Goal: Information Seeking & Learning: Compare options

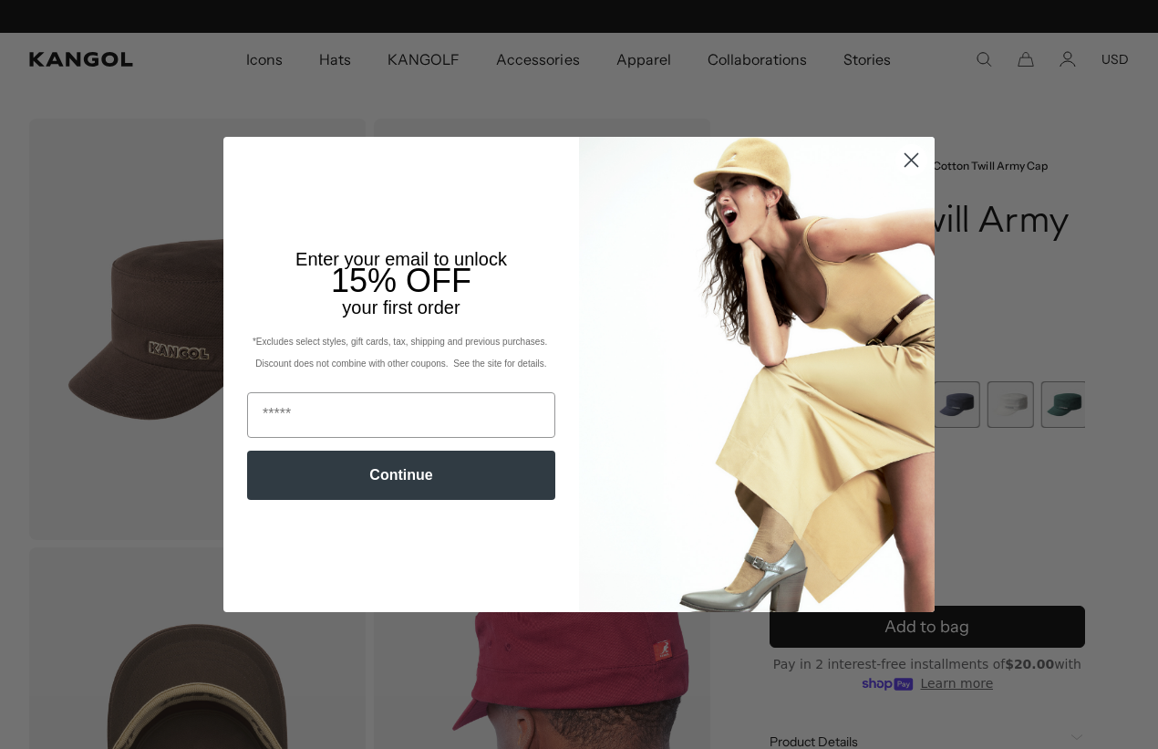
scroll to position [0, 376]
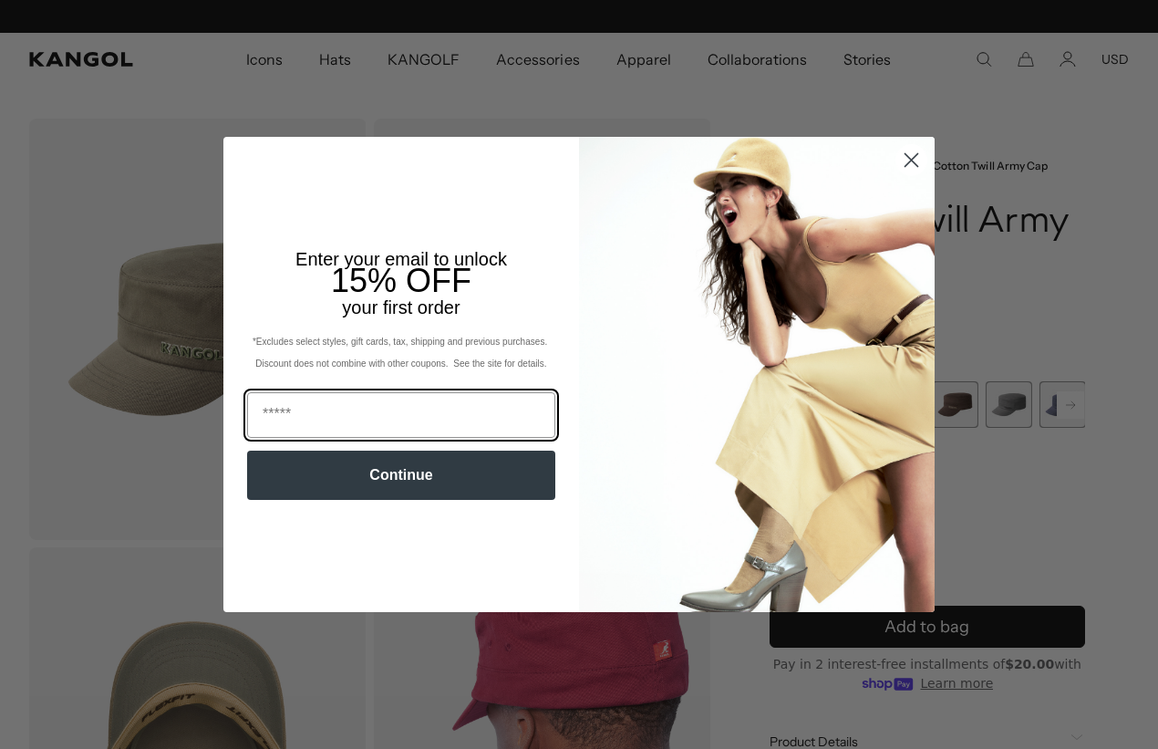
scroll to position [0, 376]
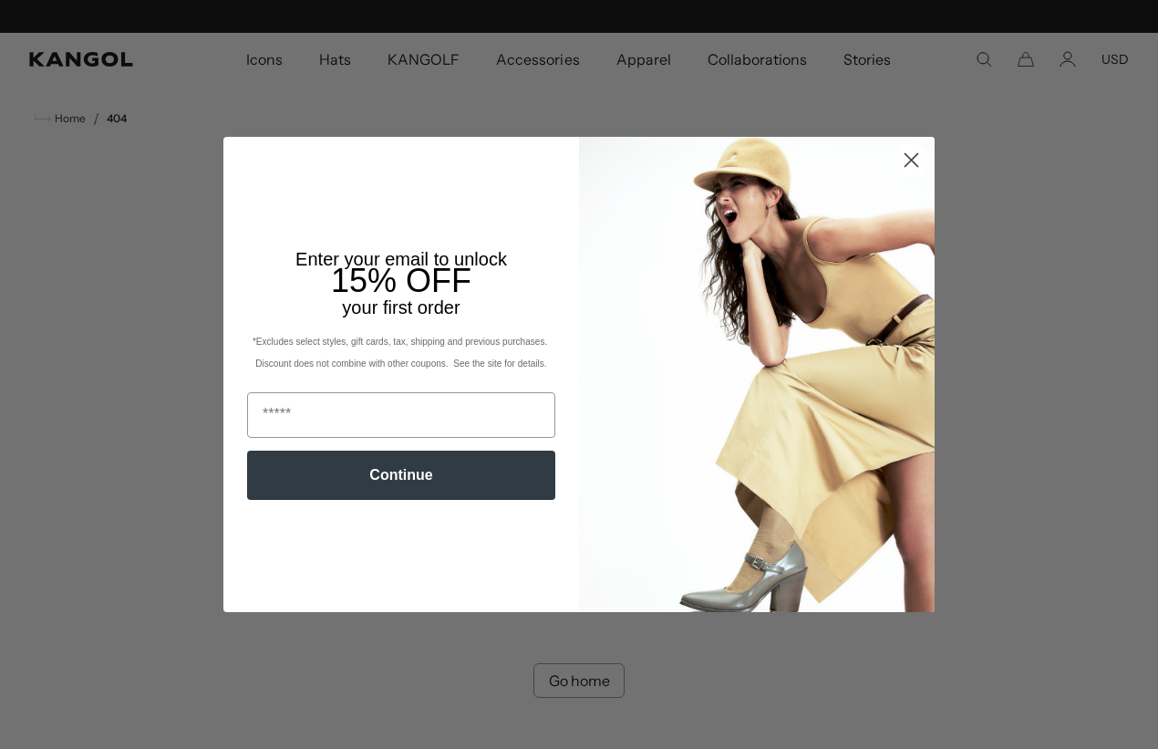
scroll to position [0, 376]
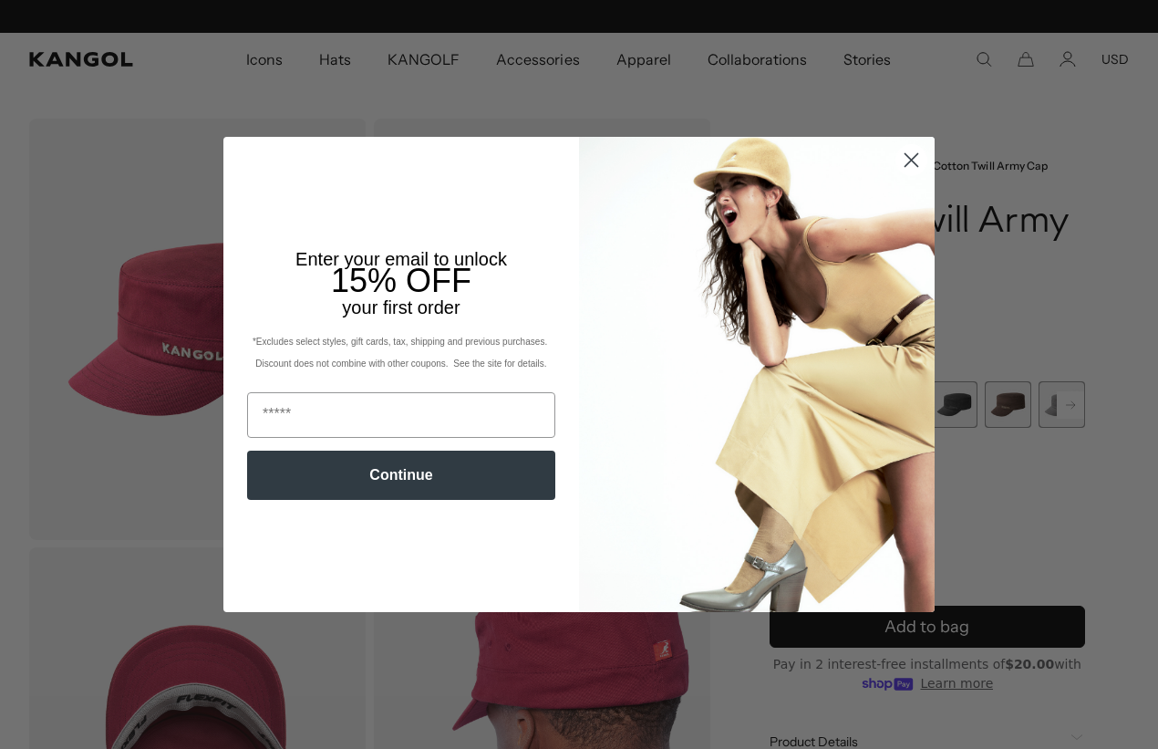
scroll to position [0, 376]
